Goal: Information Seeking & Learning: Understand process/instructions

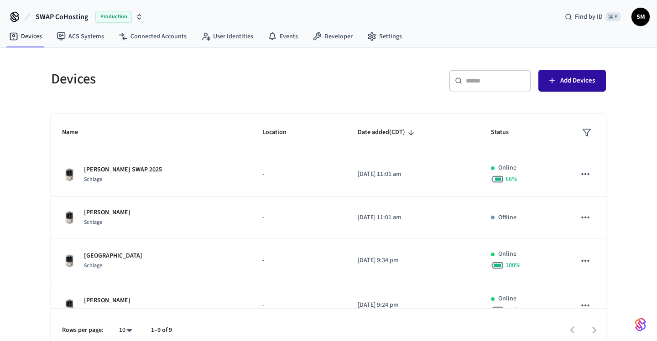
click at [585, 81] on span "Add Devices" at bounding box center [577, 81] width 35 height 12
click at [626, 123] on div "Devices ​ ​ Add Devices Name Location Date added (CDT) Status Barton SWAP 2025 …" at bounding box center [328, 200] width 657 height 305
click at [389, 77] on div "​ ​ Add Devices" at bounding box center [470, 84] width 272 height 29
click at [468, 77] on input "text" at bounding box center [495, 80] width 59 height 9
click at [578, 89] on button "Add Devices" at bounding box center [572, 81] width 68 height 22
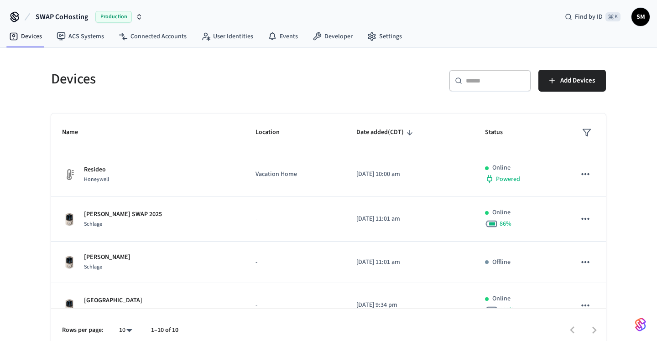
click at [635, 163] on div "Devices ​ ​ Add Devices Name Location Date added (CDT) Status Resideo Honeywell…" at bounding box center [328, 200] width 657 height 305
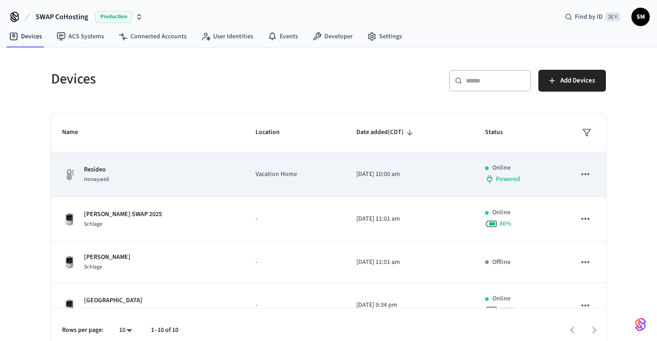
click at [593, 174] on button "sticky table" at bounding box center [585, 174] width 19 height 19
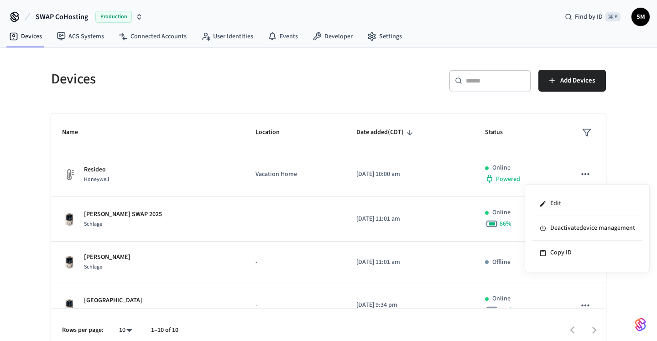
click at [613, 170] on div at bounding box center [328, 170] width 657 height 341
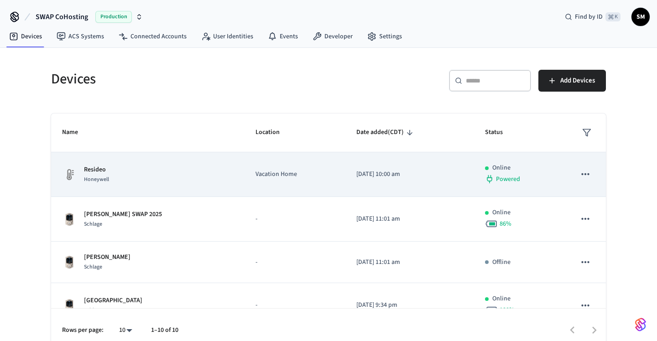
click at [447, 169] on td "[DATE] 10:00 am" at bounding box center [409, 174] width 129 height 45
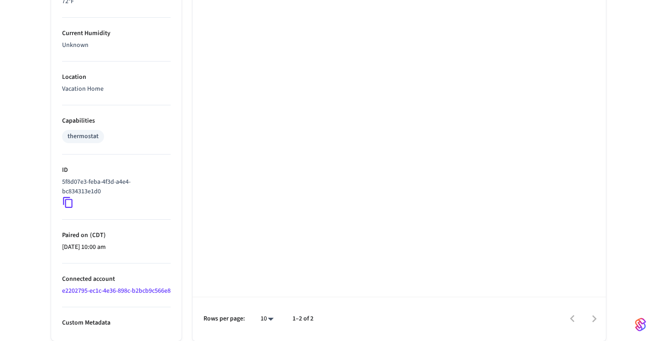
scroll to position [598, 0]
click at [68, 197] on icon at bounding box center [68, 203] width 12 height 12
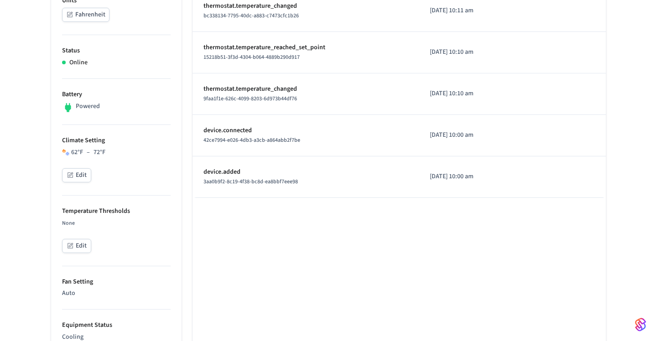
scroll to position [0, 0]
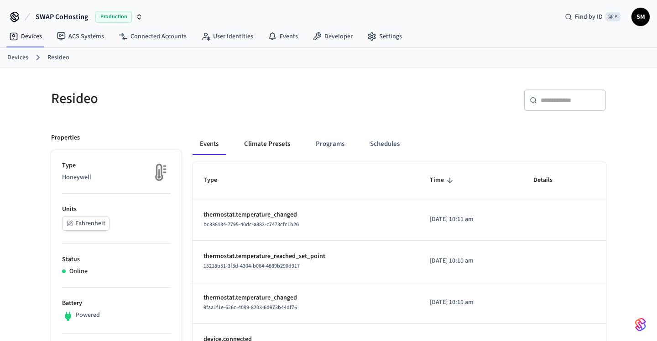
click at [260, 140] on button "Climate Presets" at bounding box center [267, 144] width 61 height 22
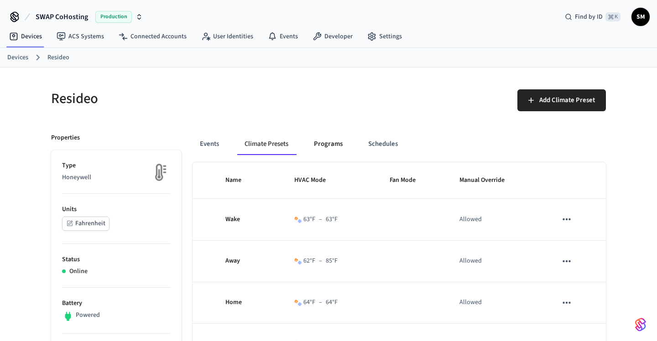
click at [319, 144] on button "Programs" at bounding box center [328, 144] width 43 height 22
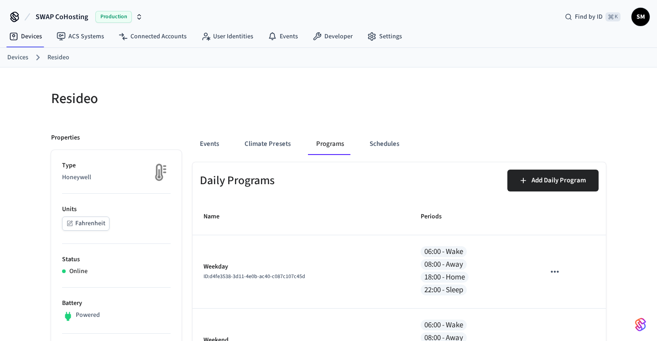
click at [370, 141] on button "Schedules" at bounding box center [384, 144] width 44 height 22
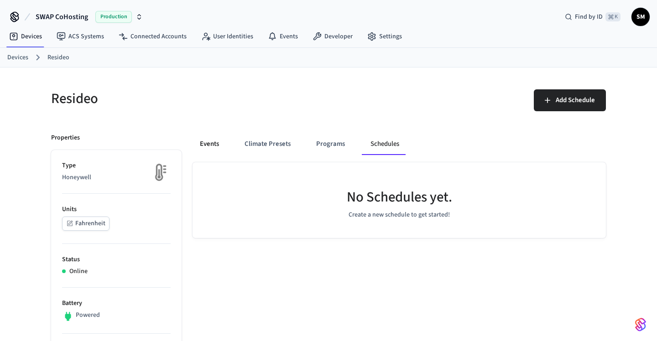
click at [203, 148] on button "Events" at bounding box center [210, 144] width 34 height 22
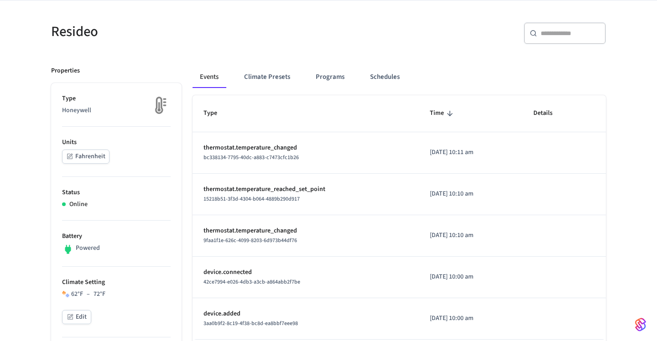
scroll to position [64, 0]
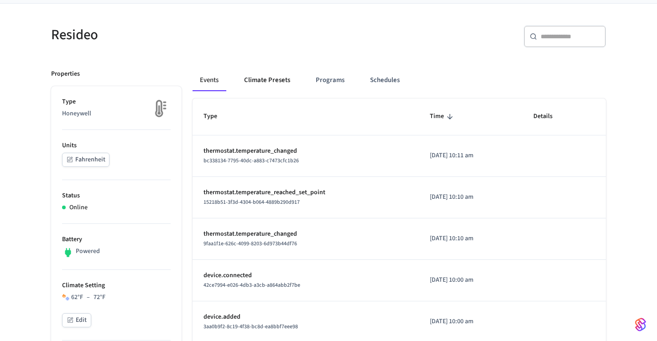
click at [281, 80] on button "Climate Presets" at bounding box center [267, 80] width 61 height 22
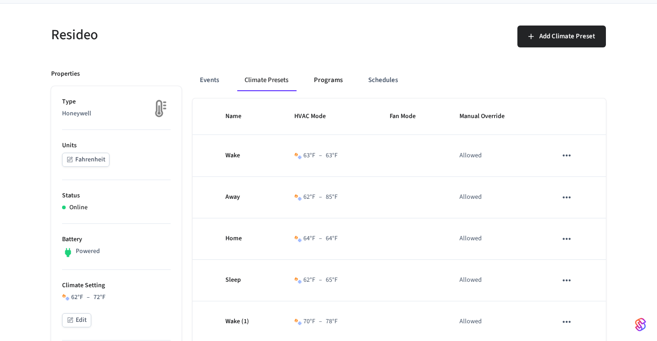
click at [336, 82] on button "Programs" at bounding box center [328, 80] width 43 height 22
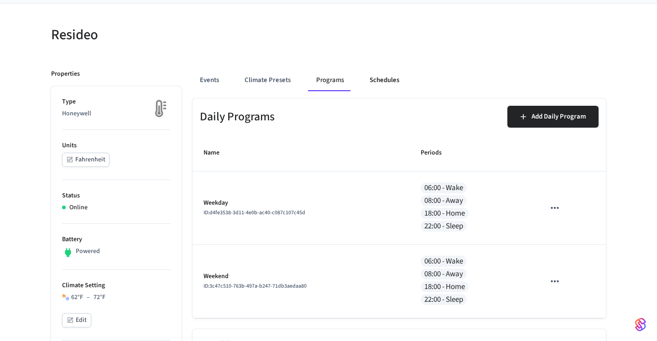
click at [386, 77] on button "Schedules" at bounding box center [384, 80] width 44 height 22
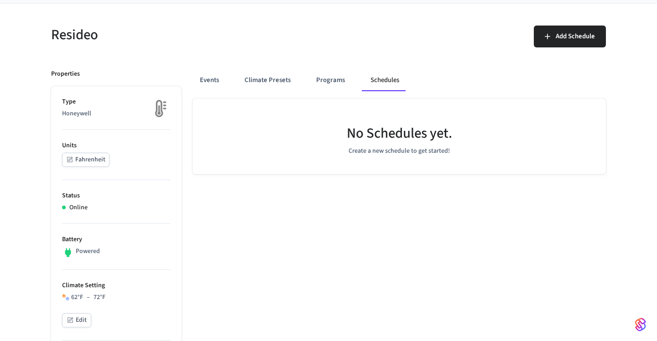
click at [211, 81] on button "Events" at bounding box center [210, 80] width 34 height 22
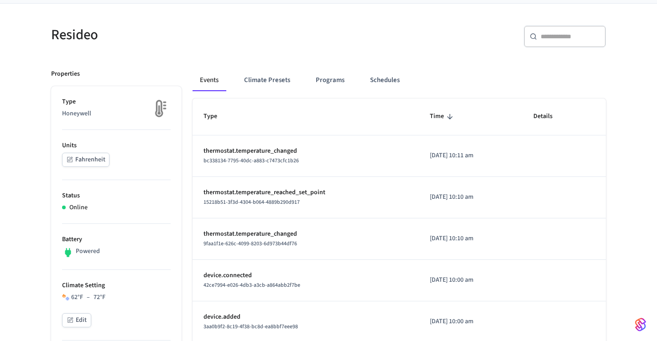
click at [265, 152] on p "thermostat.temperature_changed" at bounding box center [305, 151] width 204 height 10
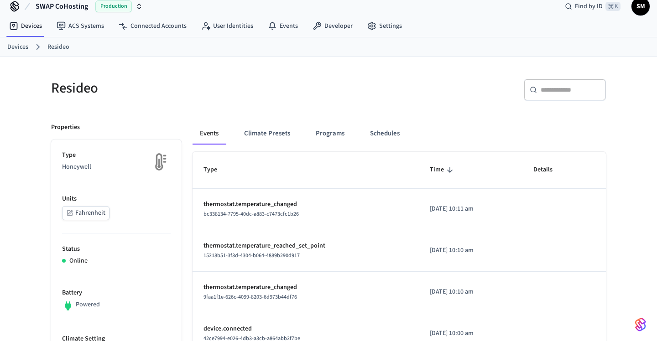
scroll to position [0, 0]
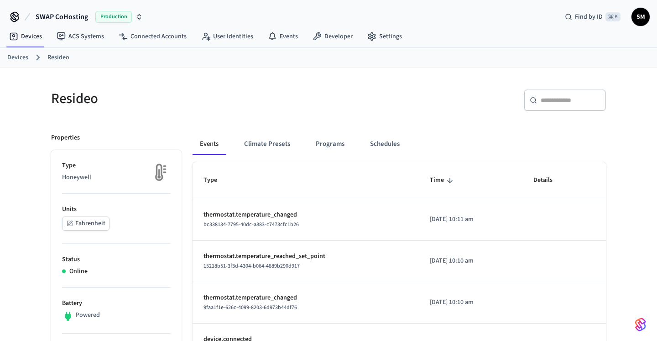
click at [371, 112] on div "​ ​" at bounding box center [470, 103] width 272 height 29
click at [319, 39] on link "Developer" at bounding box center [332, 36] width 55 height 16
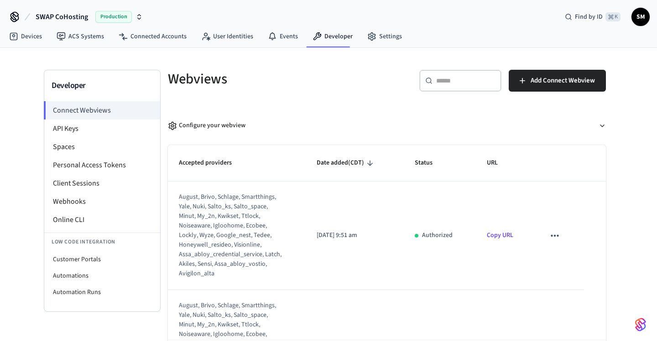
click at [639, 272] on div "Developer Connect Webviews API Keys Spaces Personal Access Tokens Client Sessio…" at bounding box center [328, 216] width 657 height 336
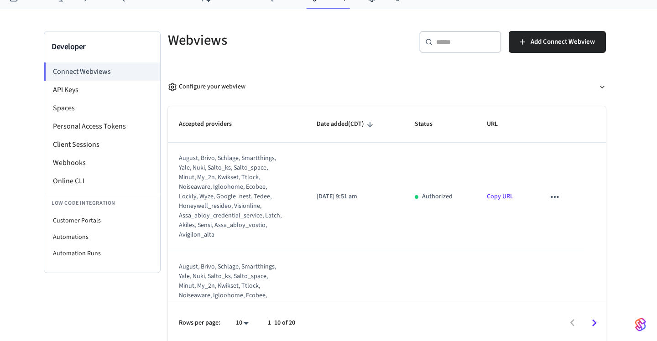
scroll to position [42, 0]
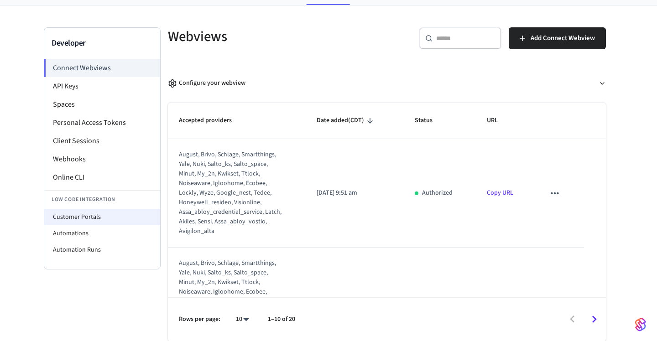
click at [82, 221] on li "Customer Portals" at bounding box center [102, 217] width 116 height 16
select select "**********"
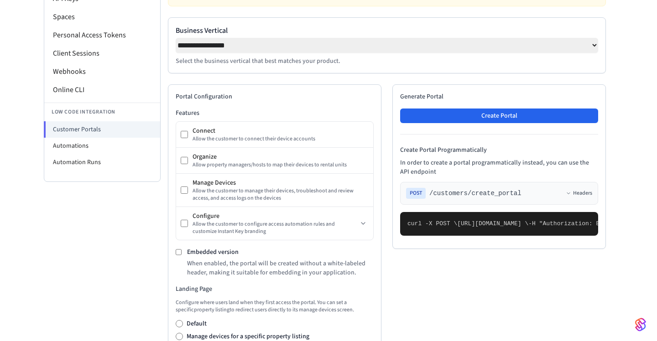
scroll to position [162, 0]
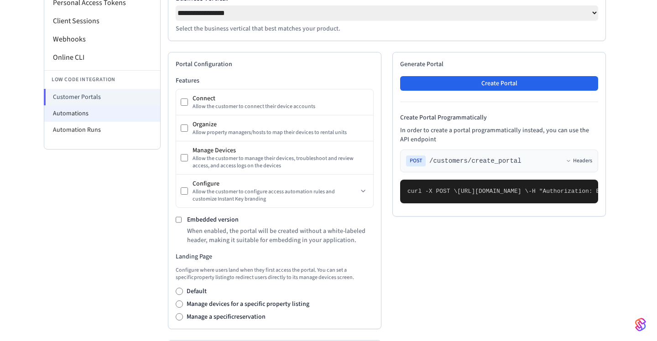
click at [62, 115] on li "Automations" at bounding box center [102, 113] width 116 height 16
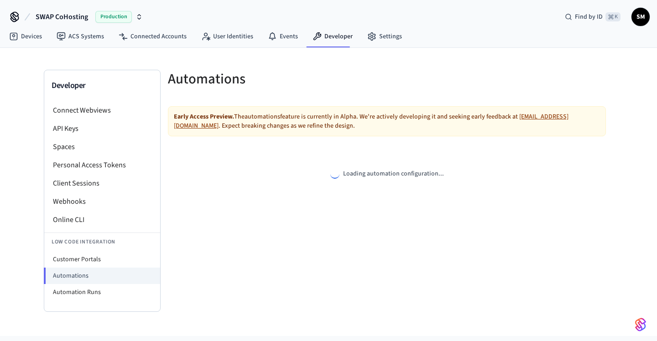
select select "**********"
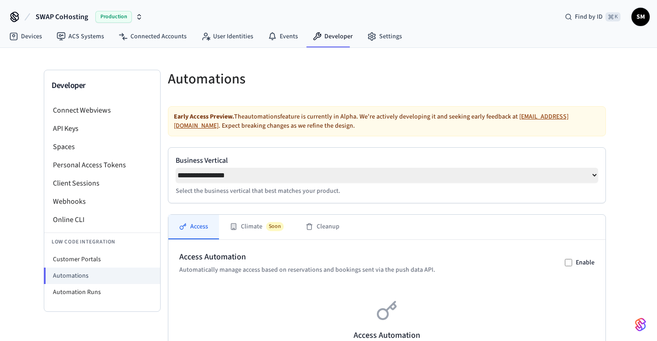
click at [607, 226] on div "**********" at bounding box center [387, 309] width 453 height 479
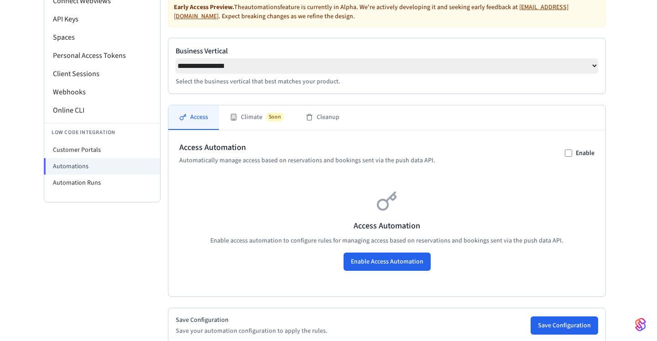
scroll to position [113, 0]
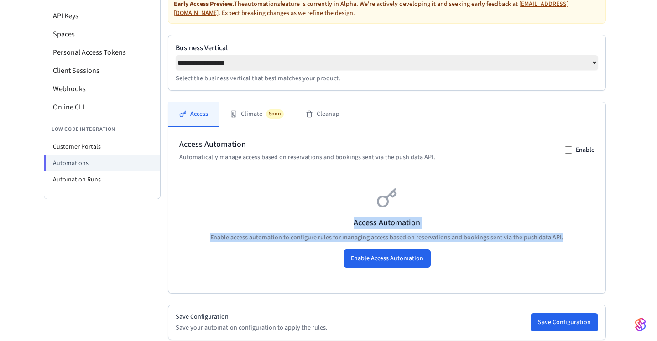
drag, startPoint x: 572, startPoint y: 243, endPoint x: 536, endPoint y: 201, distance: 56.0
click at [536, 201] on div "Access Automation Enable access automation to configure rules for managing acce…" at bounding box center [386, 227] width 415 height 109
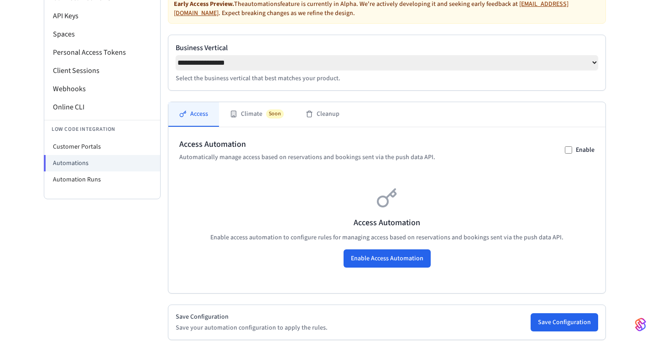
click at [631, 240] on div "**********" at bounding box center [328, 185] width 657 height 501
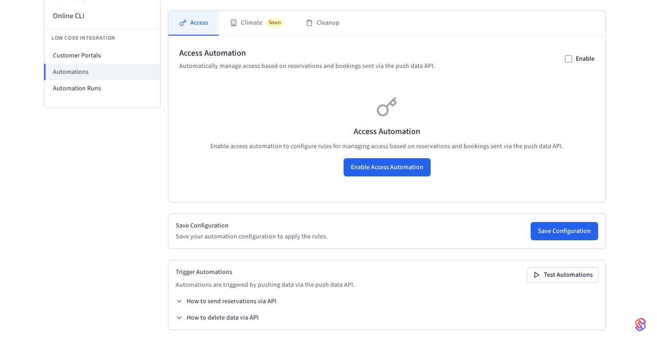
scroll to position [211, 0]
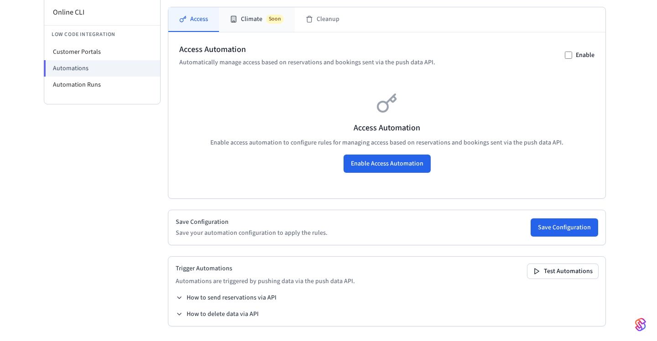
click at [246, 24] on button "Climate Soon" at bounding box center [257, 19] width 76 height 25
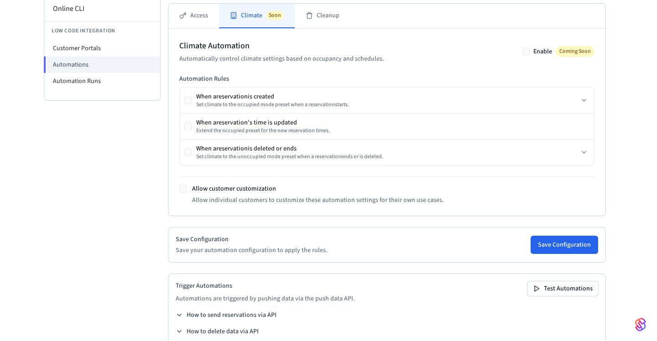
click at [621, 187] on div "**********" at bounding box center [328, 98] width 657 height 522
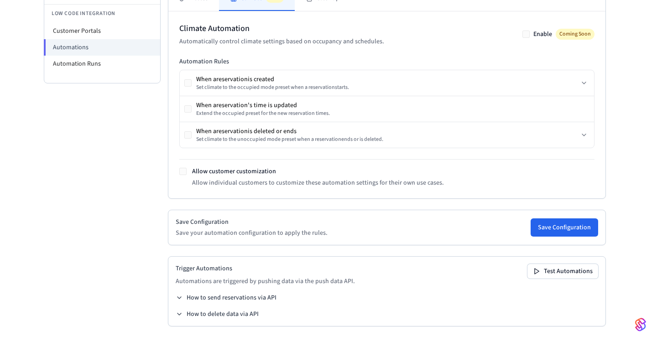
click at [621, 187] on div "**********" at bounding box center [328, 80] width 657 height 522
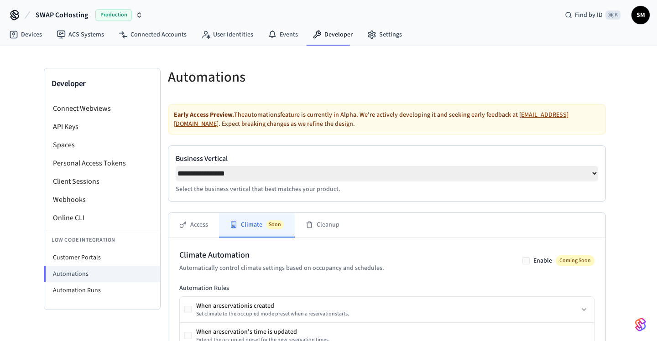
scroll to position [0, 0]
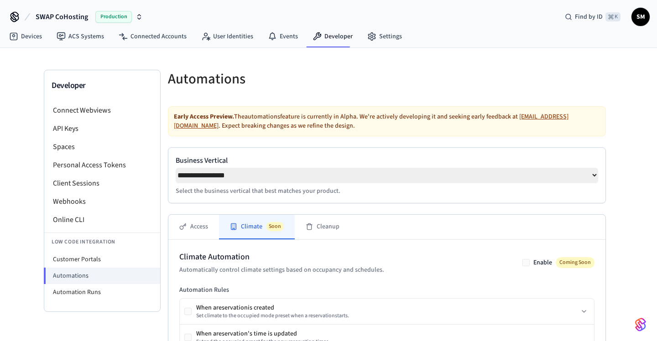
click at [532, 62] on div at bounding box center [493, 79] width 224 height 40
click at [646, 197] on div "**********" at bounding box center [328, 309] width 657 height 522
click at [639, 273] on div "**********" at bounding box center [328, 309] width 657 height 522
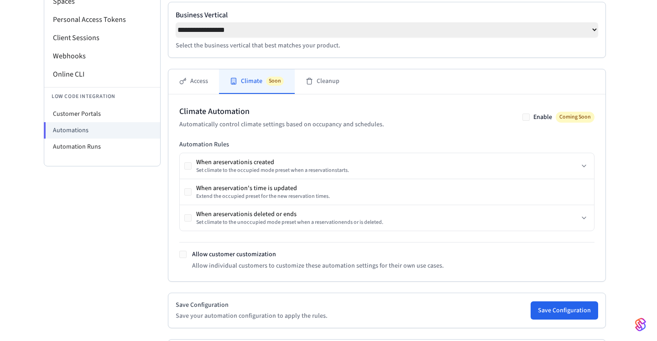
scroll to position [149, 0]
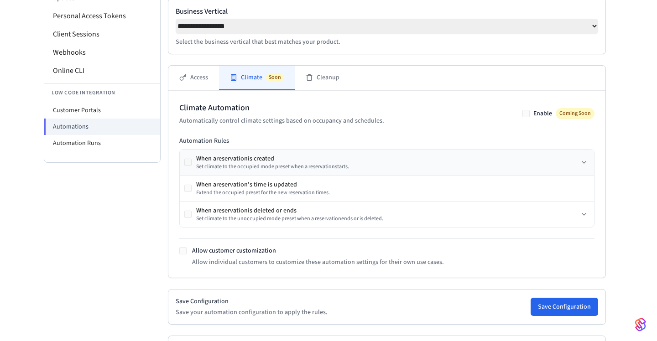
click at [588, 171] on div "When a reservation is created Set climate to the occupied mode preset when a re…" at bounding box center [387, 163] width 414 height 26
click at [585, 163] on icon at bounding box center [584, 162] width 4 height 2
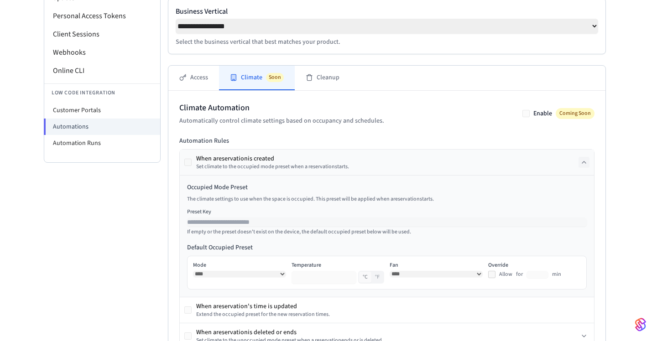
click at [630, 259] on div "**********" at bounding box center [328, 221] width 657 height 644
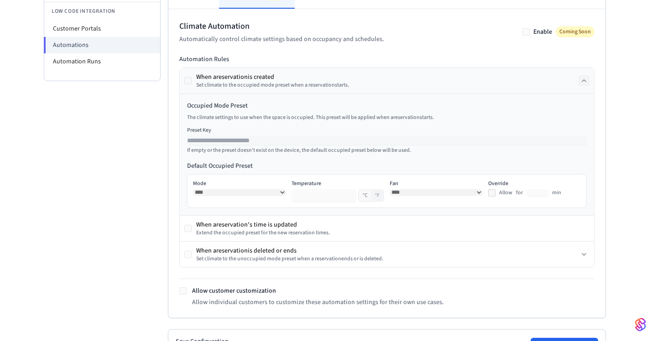
scroll to position [234, 0]
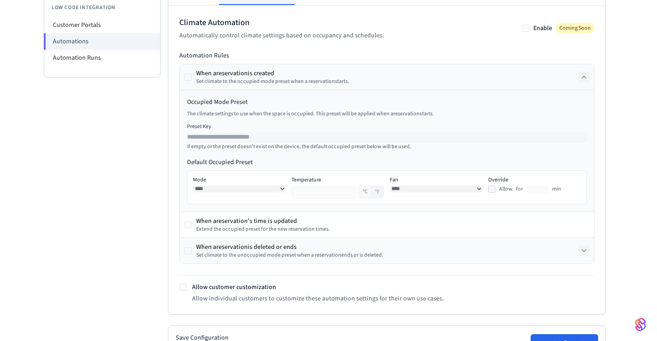
click at [583, 252] on icon at bounding box center [583, 250] width 7 height 7
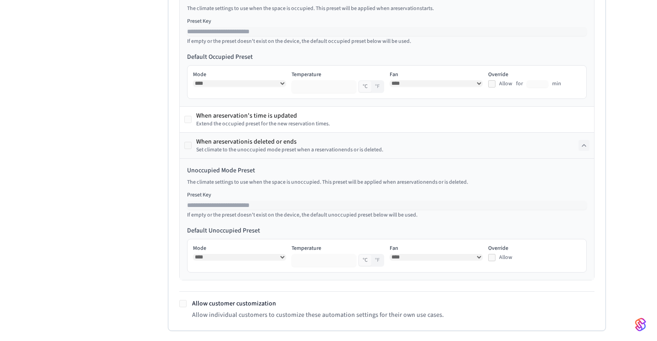
scroll to position [342, 0]
click at [601, 257] on div "Climate Automation Automatically control climate settings based on occupancy an…" at bounding box center [386, 113] width 437 height 431
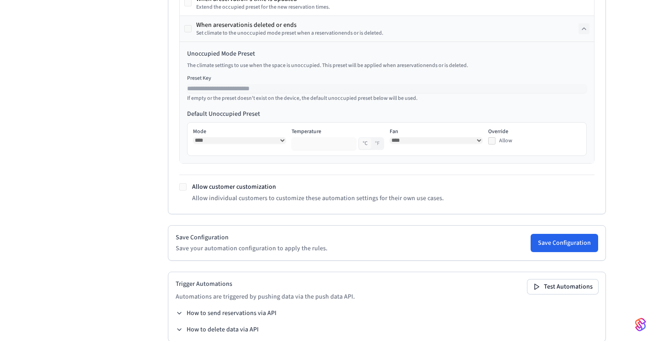
scroll to position [457, 0]
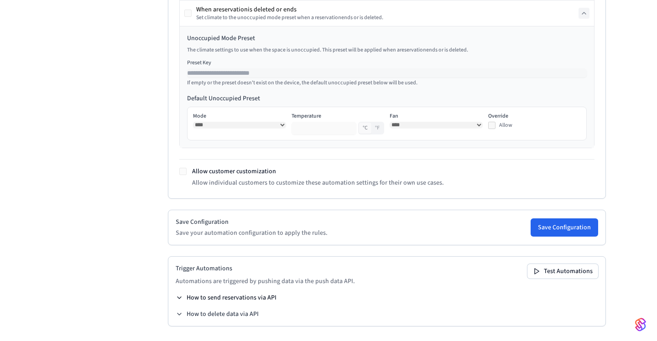
click at [234, 298] on button "How to send reservations via API" at bounding box center [226, 297] width 101 height 9
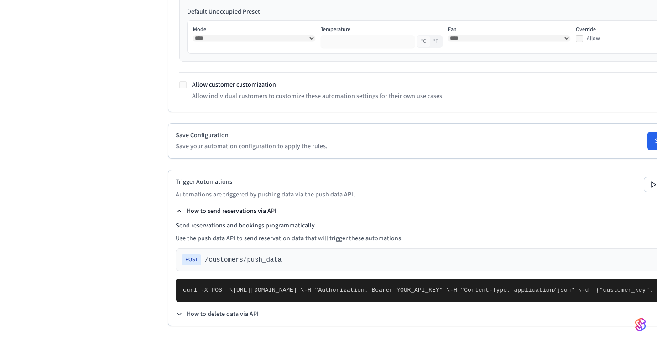
scroll to position [758, 0]
click at [179, 314] on icon at bounding box center [179, 314] width 4 height 2
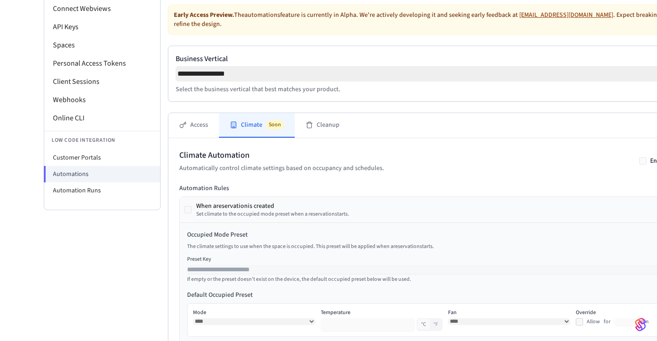
scroll to position [0, 0]
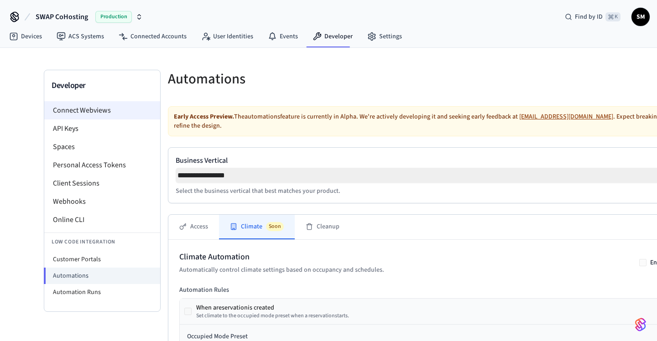
click at [90, 113] on li "Connect Webviews" at bounding box center [102, 110] width 116 height 18
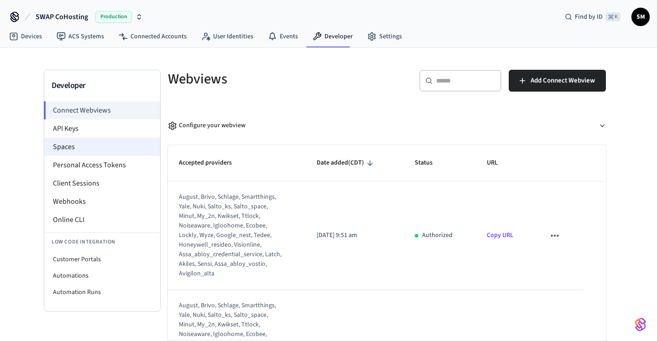
click at [78, 145] on li "Spaces" at bounding box center [102, 147] width 116 height 18
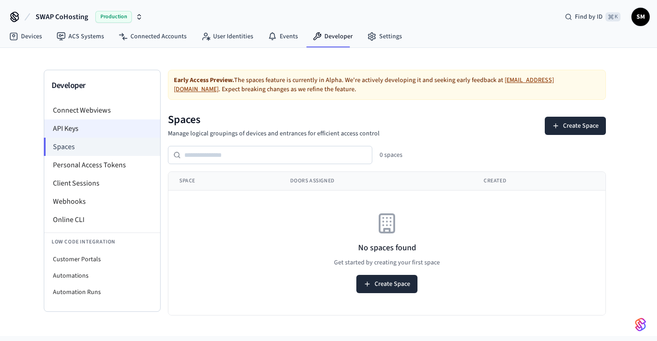
click at [78, 127] on li "API Keys" at bounding box center [102, 129] width 116 height 18
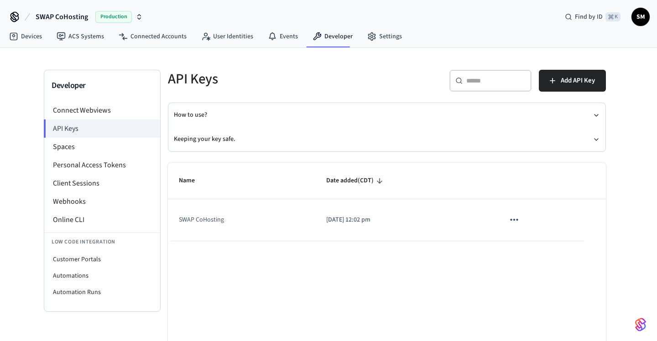
click at [518, 218] on icon "sticky table" at bounding box center [514, 220] width 12 height 12
click at [411, 259] on div at bounding box center [328, 170] width 657 height 341
click at [80, 161] on li "Personal Access Tokens" at bounding box center [102, 165] width 116 height 18
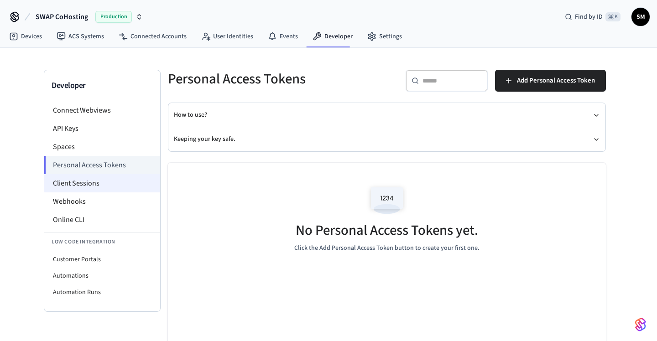
click at [78, 184] on li "Client Sessions" at bounding box center [102, 183] width 116 height 18
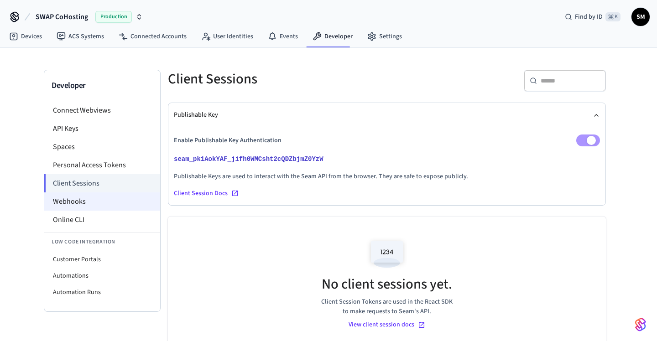
click at [72, 201] on li "Webhooks" at bounding box center [102, 202] width 116 height 18
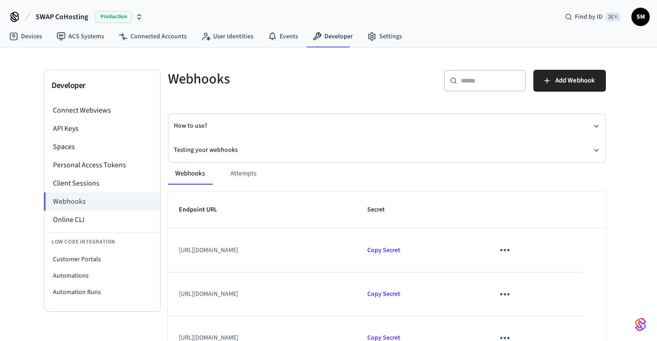
click at [627, 219] on div "Developer Connect Webviews API Keys Spaces Personal Access Tokens Client Sessio…" at bounding box center [328, 219] width 657 height 343
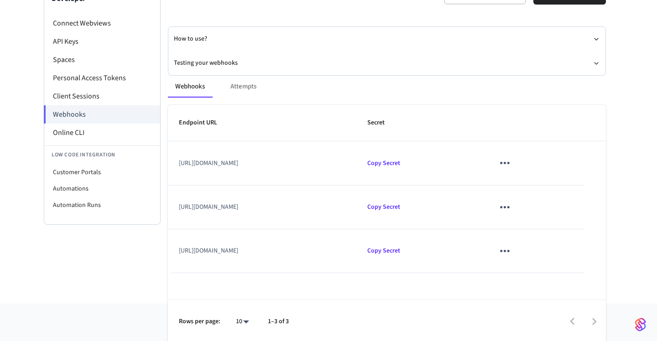
scroll to position [89, 0]
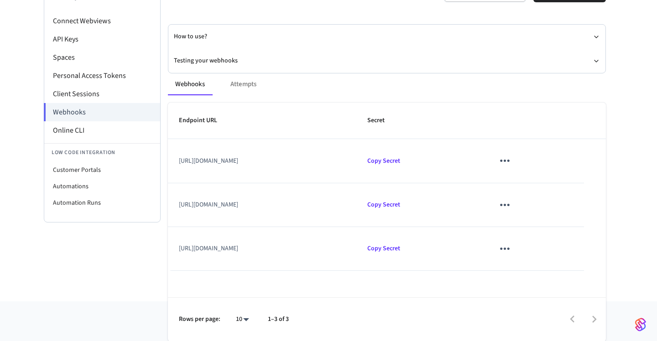
click at [641, 185] on div "Developer Connect Webviews API Keys Spaces Personal Access Tokens Client Sessio…" at bounding box center [328, 129] width 657 height 343
click at [647, 172] on div "Developer Connect Webviews API Keys Spaces Personal Access Tokens Client Sessio…" at bounding box center [328, 129] width 657 height 343
click at [630, 190] on div "Developer Connect Webviews API Keys Spaces Personal Access Tokens Client Sessio…" at bounding box center [328, 129] width 657 height 343
click at [65, 189] on li "Automations" at bounding box center [102, 186] width 116 height 16
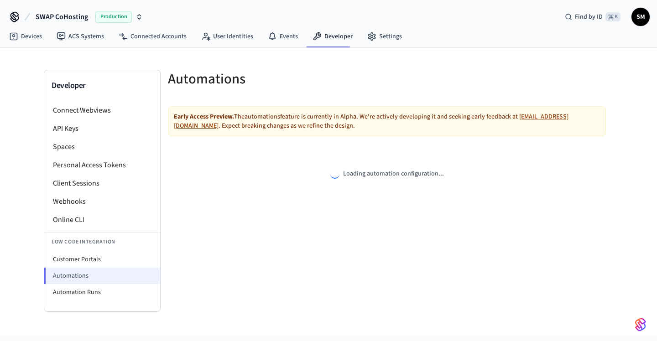
select select "**********"
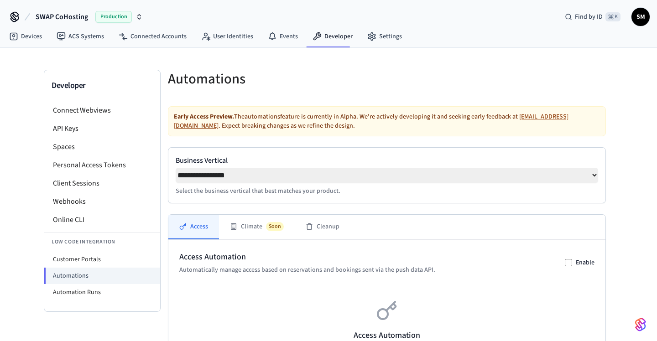
click at [637, 187] on div "**********" at bounding box center [328, 298] width 657 height 501
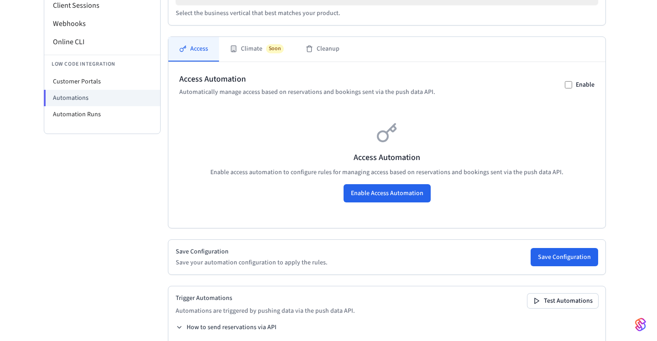
scroll to position [211, 0]
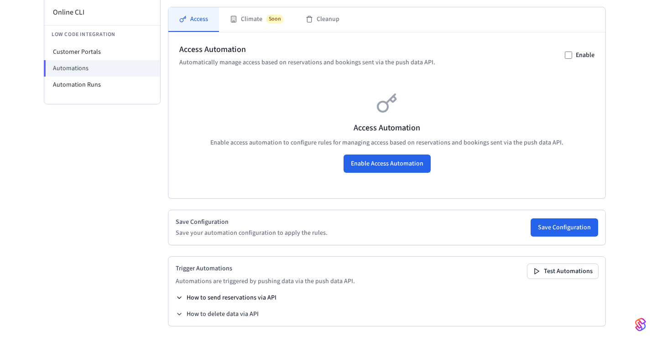
click at [191, 298] on button "How to send reservations via API" at bounding box center [226, 297] width 101 height 9
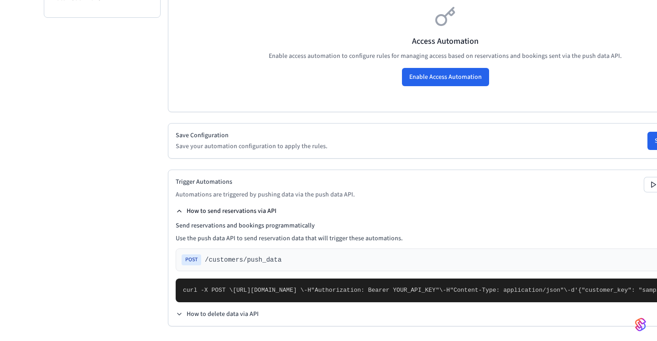
scroll to position [489, 0]
click at [140, 271] on div "Developer Connect Webviews API Keys Spaces Personal Access Tokens Client Sessio…" at bounding box center [102, 59] width 117 height 566
click at [182, 314] on icon at bounding box center [179, 314] width 7 height 7
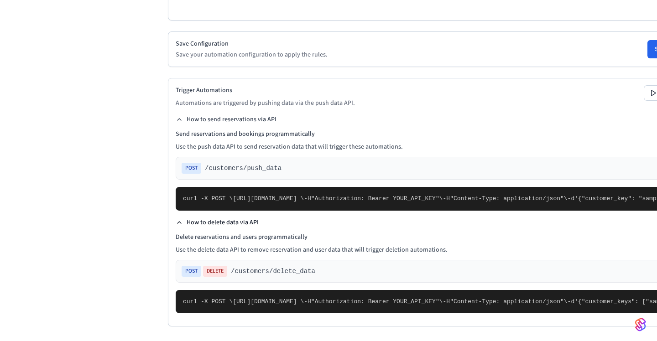
scroll to position [645, 0]
click at [177, 219] on icon at bounding box center [179, 222] width 7 height 7
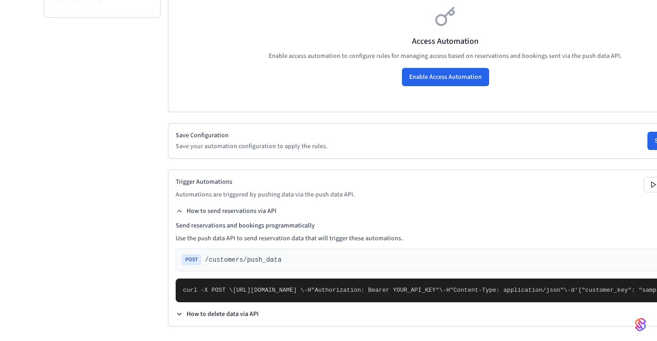
scroll to position [463, 0]
click at [181, 208] on icon at bounding box center [179, 211] width 7 height 7
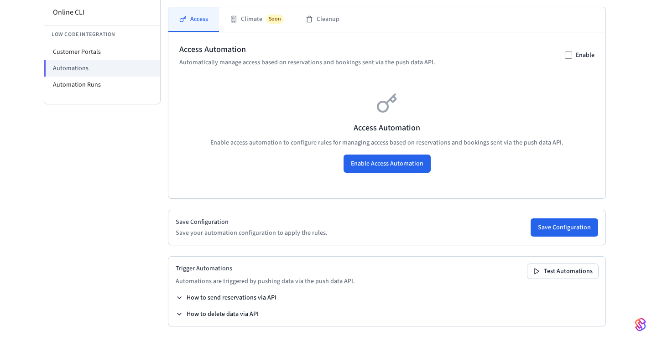
click at [635, 243] on div "**********" at bounding box center [328, 90] width 657 height 501
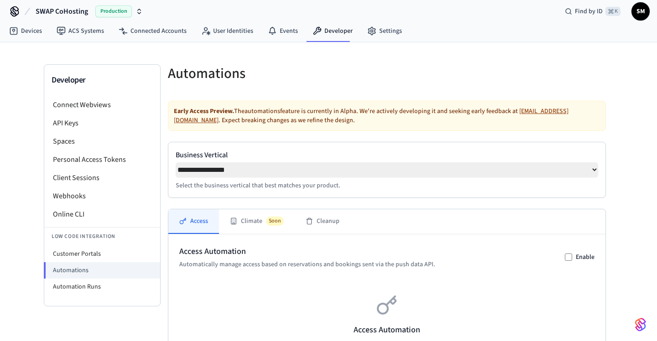
scroll to position [0, 0]
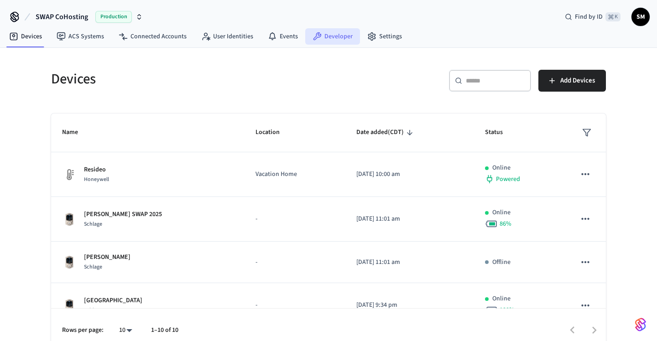
click at [325, 32] on link "Developer" at bounding box center [332, 36] width 55 height 16
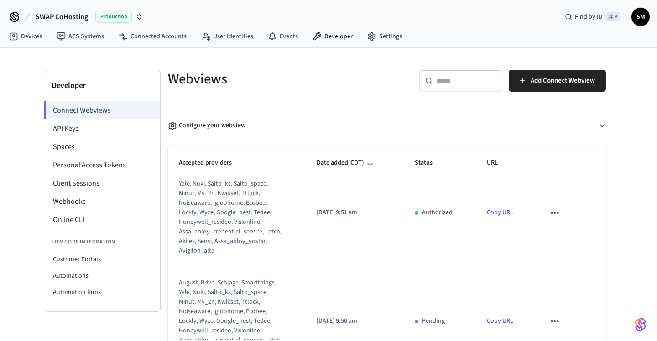
scroll to position [24, 0]
click at [86, 204] on li "Webhooks" at bounding box center [102, 202] width 116 height 18
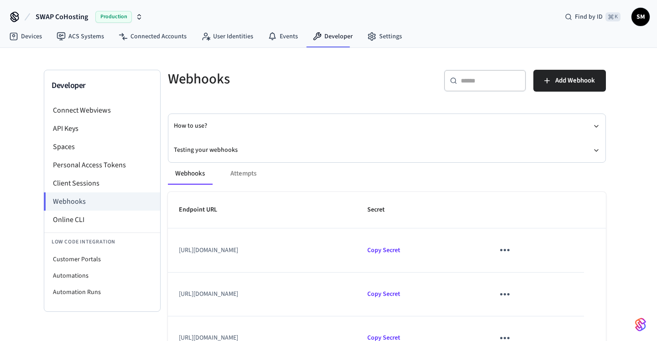
click at [634, 224] on div "Developer Connect Webviews API Keys Spaces Personal Access Tokens Client Sessio…" at bounding box center [328, 219] width 657 height 343
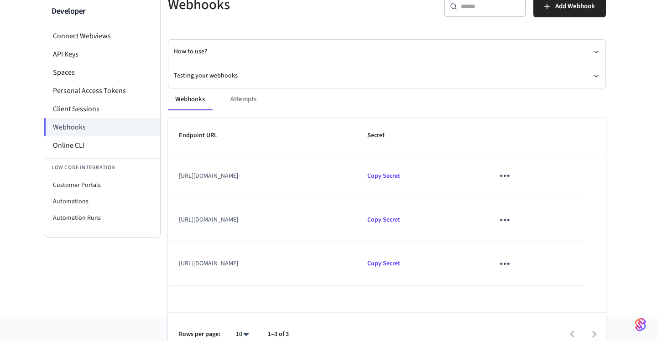
scroll to position [89, 0]
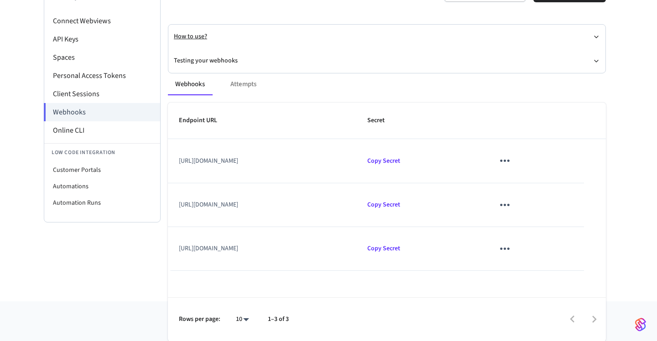
click at [198, 33] on button "How to use?" at bounding box center [387, 37] width 426 height 24
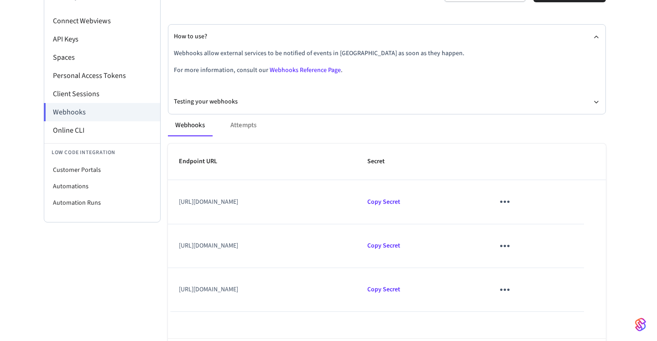
click at [323, 70] on link "Webhooks Reference Page" at bounding box center [305, 70] width 71 height 9
click at [312, 68] on link "Webhooks Reference Page" at bounding box center [305, 70] width 71 height 9
